Goal: Contribute content

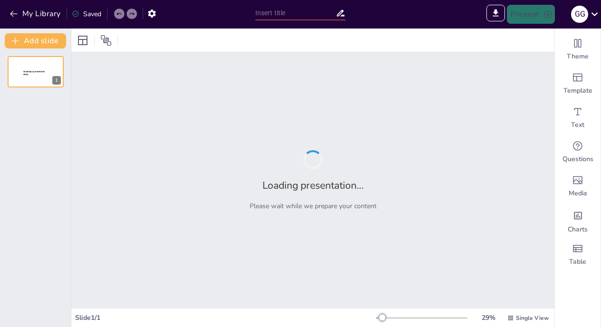
type input "Соціально-політичні та культурні зміни в [GEOGRAPHIC_DATA]: XIV – перша половин…"
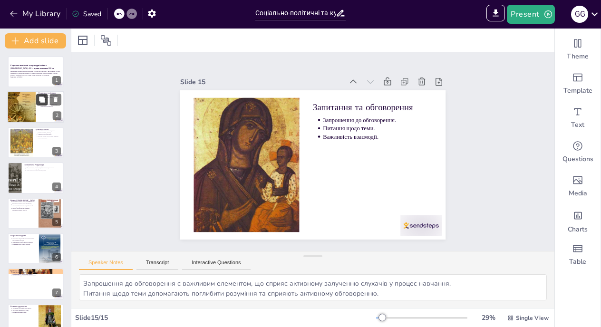
click at [40, 103] on icon at bounding box center [42, 100] width 7 height 7
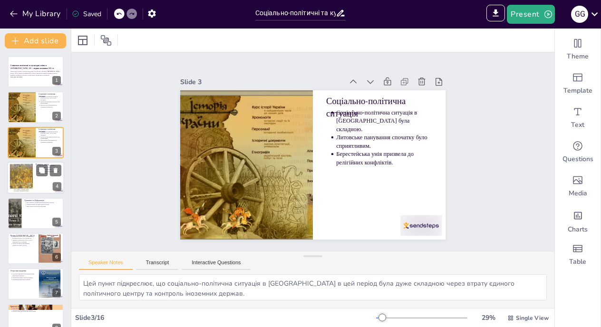
click at [39, 185] on div at bounding box center [35, 178] width 57 height 32
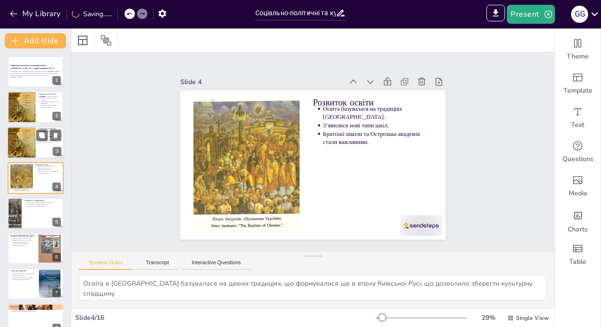
drag, startPoint x: 23, startPoint y: 147, endPoint x: 28, endPoint y: 146, distance: 5.3
click at [23, 147] on div at bounding box center [21, 142] width 43 height 32
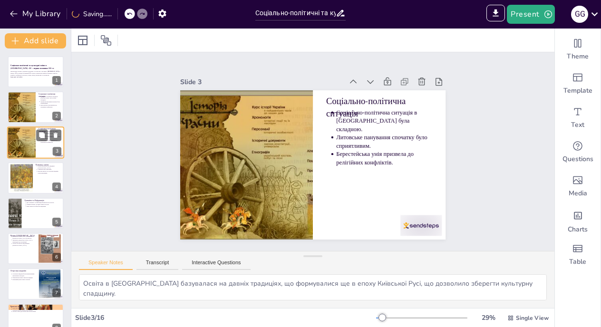
type textarea "Цей пункт підкреслює, що соціально-політична ситуація в [GEOGRAPHIC_DATA] в цей…"
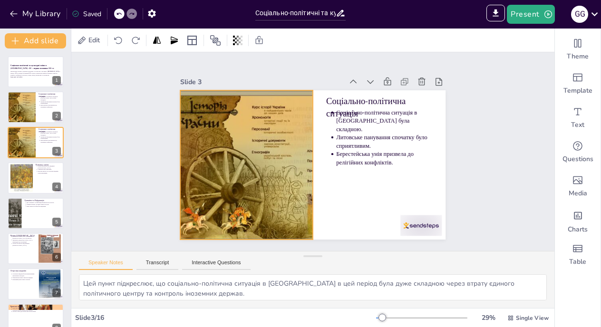
click at [244, 176] on div at bounding box center [246, 164] width 199 height 149
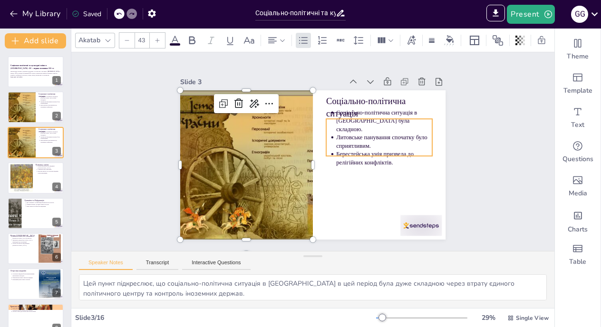
click at [381, 150] on p "Берестейська унія призвела до релігійних конфліктів." at bounding box center [384, 158] width 96 height 17
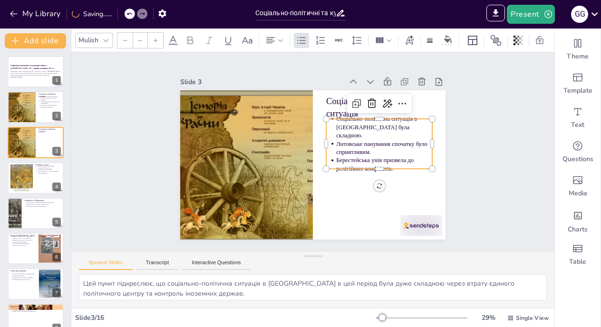
type input "43"
click at [276, 203] on div at bounding box center [246, 164] width 199 height 149
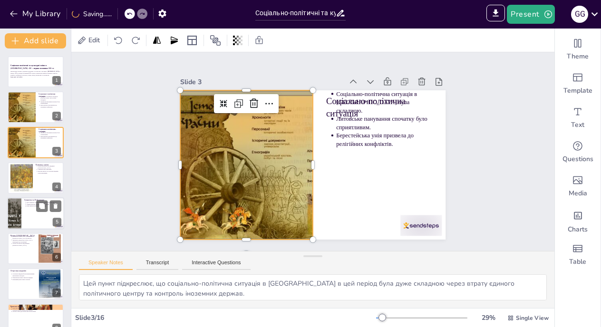
click at [35, 221] on div at bounding box center [35, 213] width 57 height 32
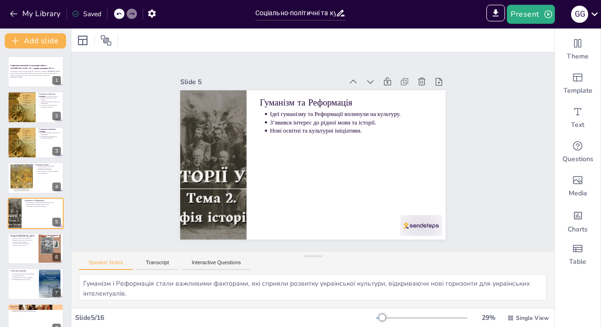
scroll to position [25, 0]
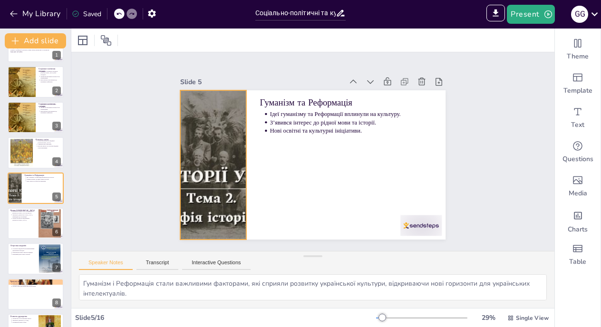
click at [215, 181] on div at bounding box center [213, 164] width 149 height 149
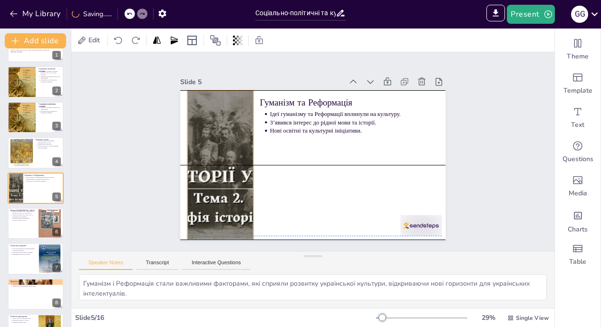
drag, startPoint x: 246, startPoint y: 178, endPoint x: 257, endPoint y: 178, distance: 11.4
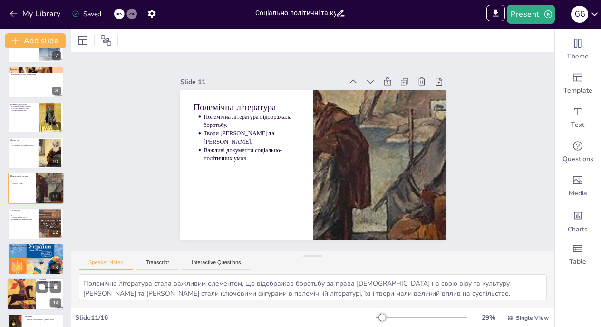
scroll to position [299, 0]
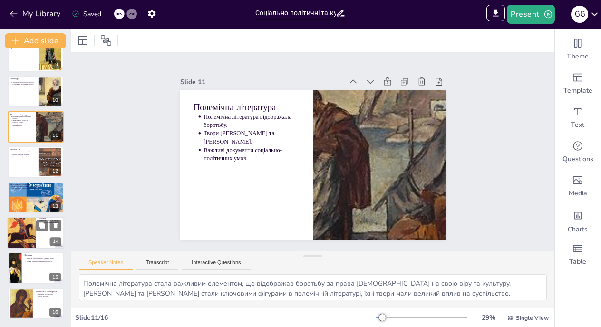
click at [29, 246] on div at bounding box center [21, 233] width 29 height 47
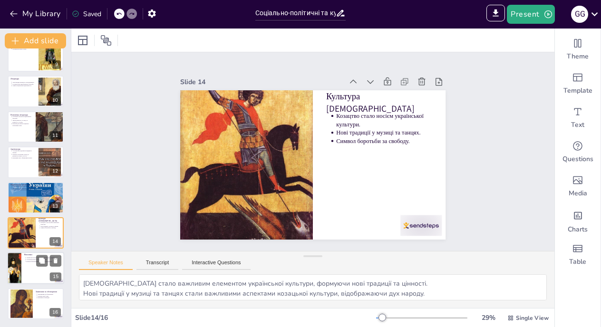
click at [32, 272] on div at bounding box center [35, 269] width 57 height 32
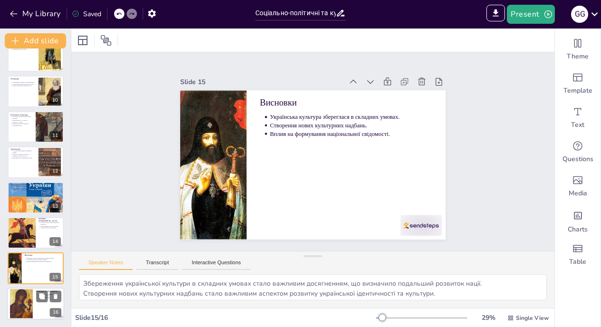
click at [34, 291] on div at bounding box center [35, 304] width 57 height 32
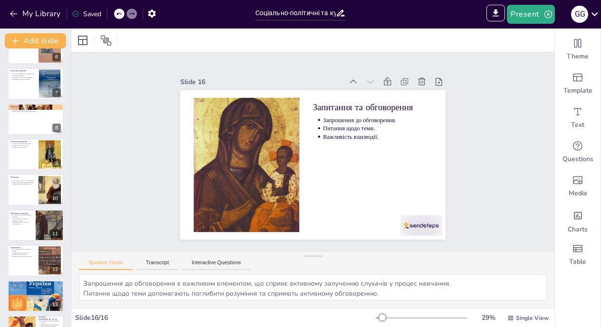
scroll to position [0, 0]
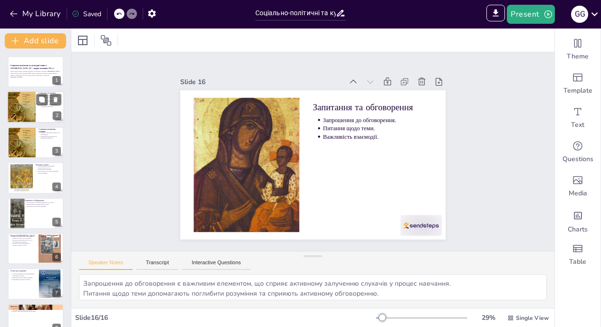
click at [30, 110] on div at bounding box center [21, 107] width 43 height 32
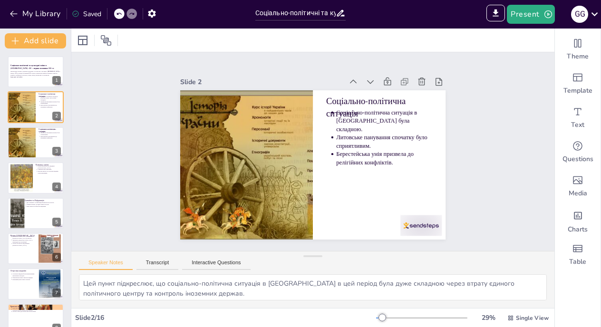
drag, startPoint x: 29, startPoint y: 182, endPoint x: 163, endPoint y: 26, distance: 205.1
click at [29, 182] on div at bounding box center [22, 178] width 49 height 29
type textarea "Освіта в [GEOGRAPHIC_DATA] базувалася на давніх традиціях, що формувалися ще в …"
